Goal: Register for event/course

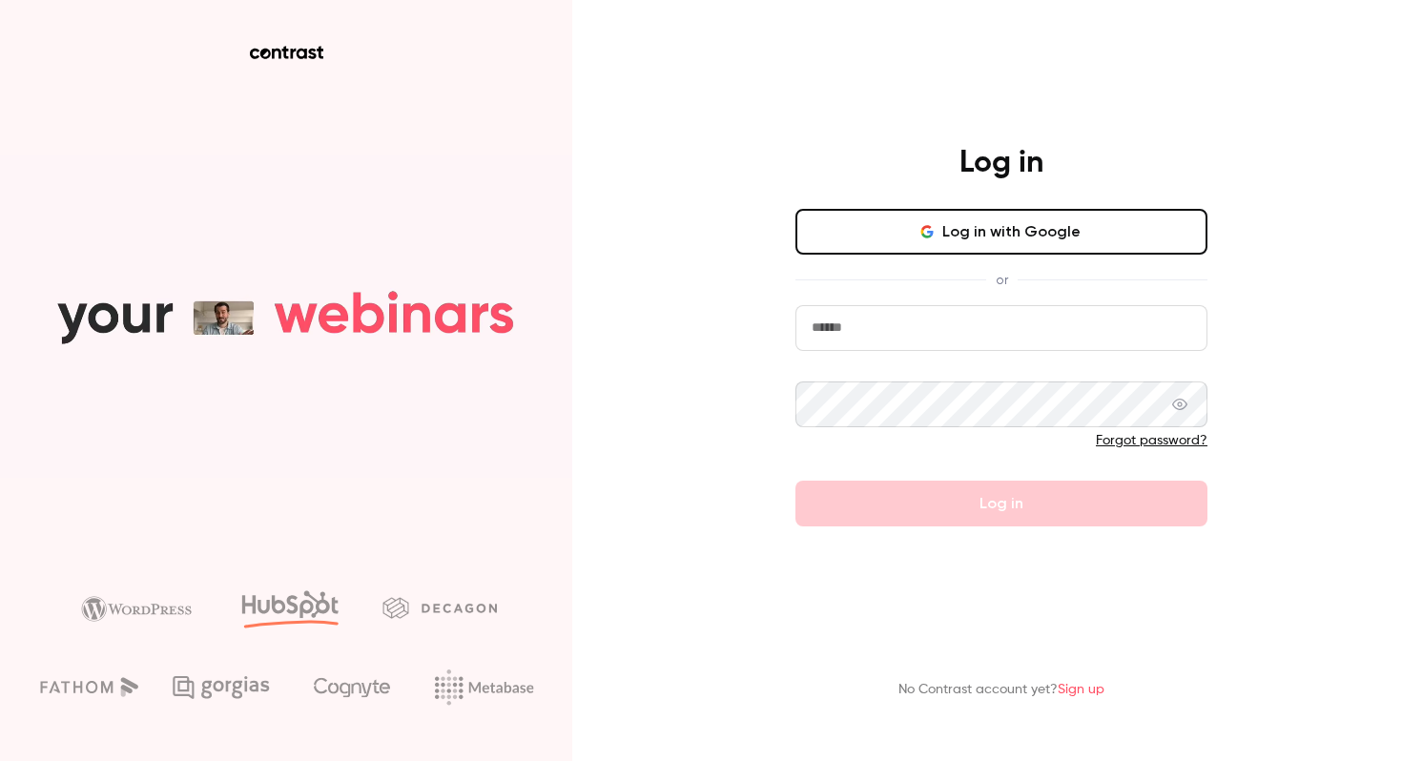
click at [892, 243] on button "Log in with Google" at bounding box center [1002, 232] width 412 height 46
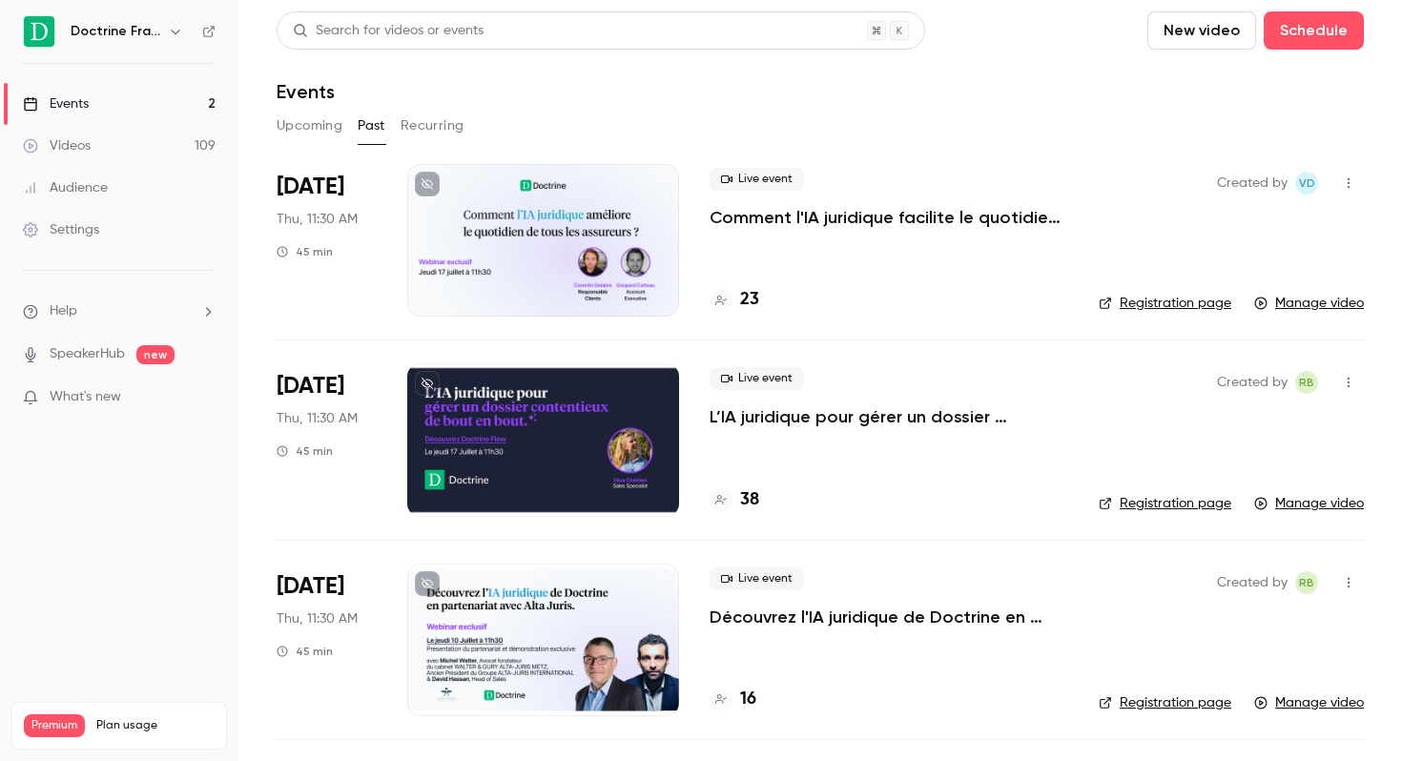
click at [162, 33] on div "Doctrine France" at bounding box center [129, 31] width 116 height 23
click at [181, 28] on icon "button" at bounding box center [175, 31] width 15 height 15
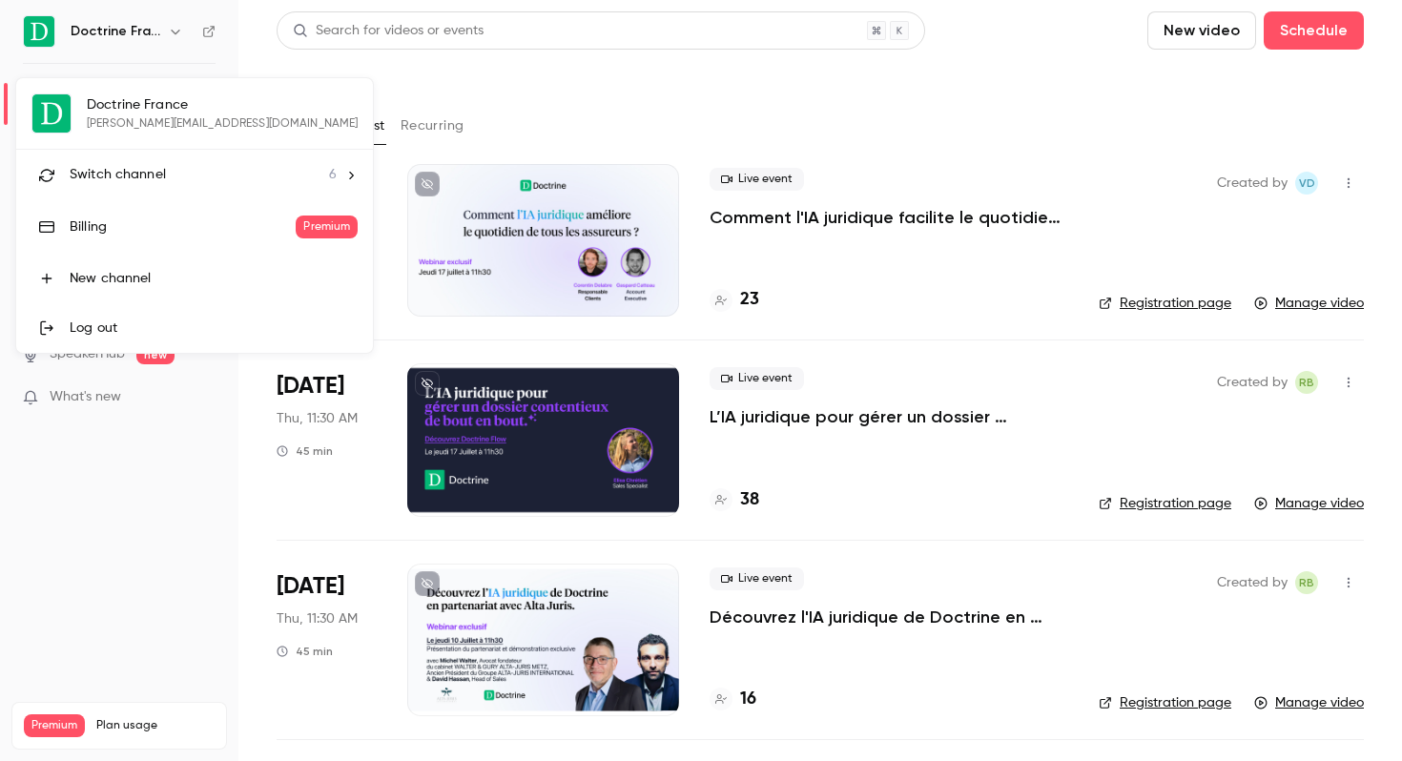
click at [170, 163] on li "Switch channel 6" at bounding box center [194, 175] width 357 height 51
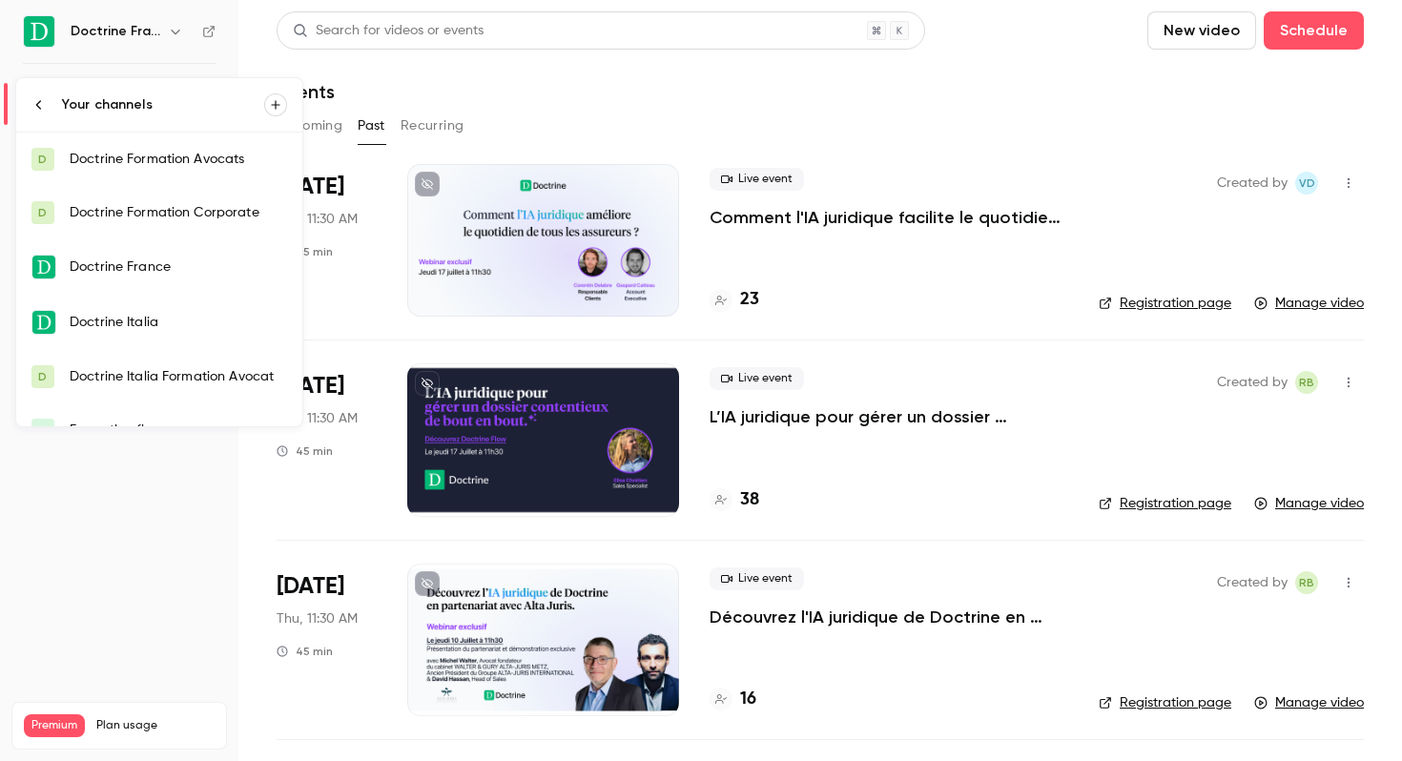
click at [184, 147] on link "D Doctrine Formation Avocats" at bounding box center [159, 159] width 286 height 53
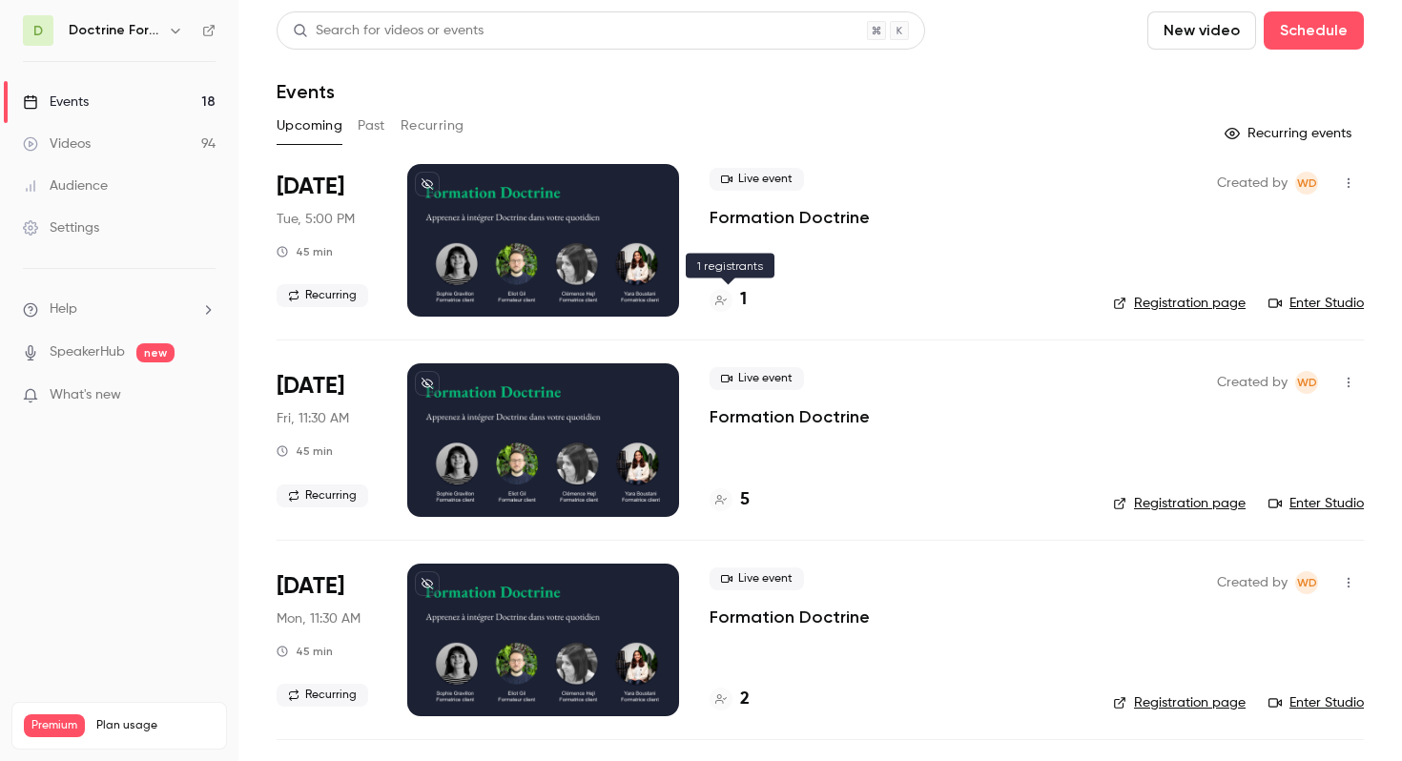
click at [734, 307] on div "1" at bounding box center [728, 300] width 37 height 26
click at [1167, 300] on link "Registration page" at bounding box center [1179, 303] width 133 height 19
